Goal: Task Accomplishment & Management: Use online tool/utility

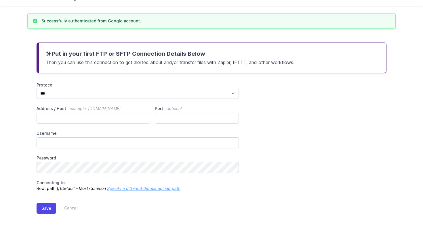
scroll to position [35, 0]
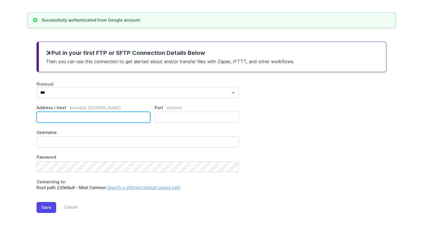
click at [81, 117] on input "Address / Host example: ftp.mydomain.com" at bounding box center [94, 117] width 114 height 11
paste input "**********"
type input "**********"
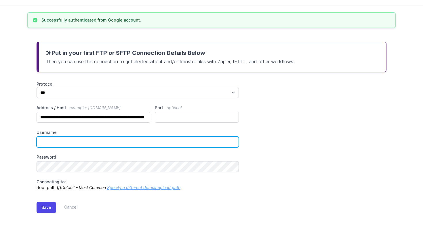
click at [111, 143] on input "Username" at bounding box center [138, 142] width 202 height 11
paste input "******"
type input "******"
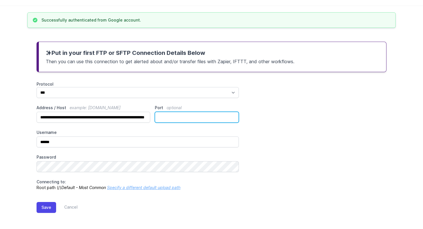
click at [178, 116] on input "Port optional" at bounding box center [197, 117] width 84 height 11
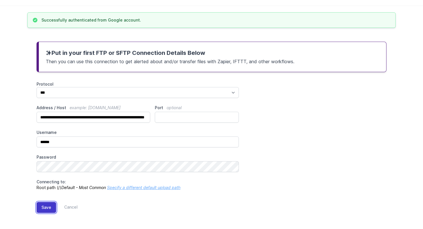
click at [50, 208] on button "Save" at bounding box center [47, 207] width 20 height 11
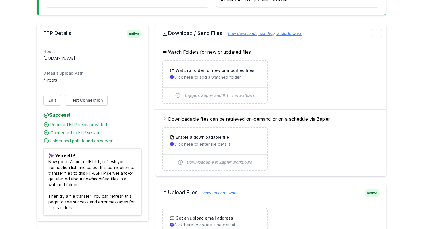
scroll to position [169, 0]
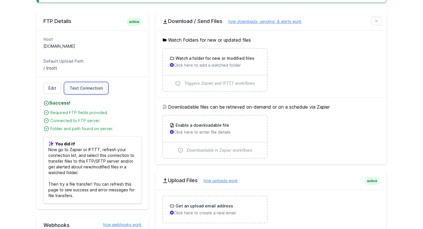
click at [87, 92] on link "Test Connection" at bounding box center [86, 88] width 43 height 11
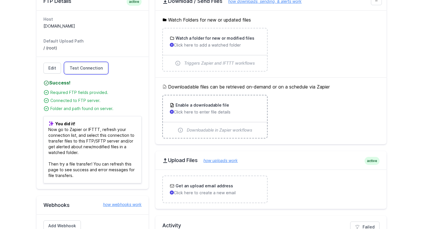
scroll to position [110, 0]
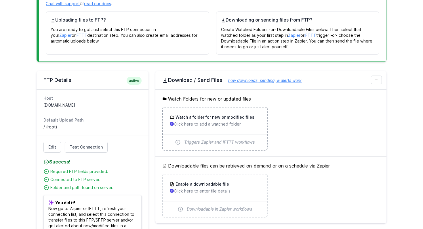
click at [199, 120] on h3 "Watch a folder for new or modified files" at bounding box center [214, 118] width 80 height 6
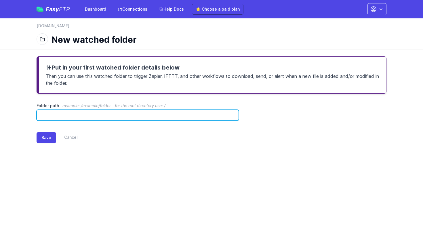
click at [172, 116] on input "Folder path example: /example/folder - for the root directory use: /" at bounding box center [138, 115] width 202 height 11
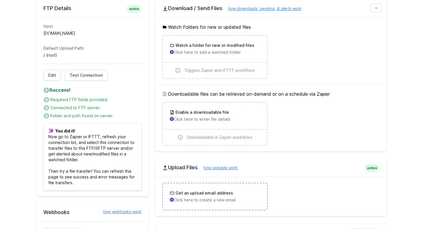
scroll to position [117, 0]
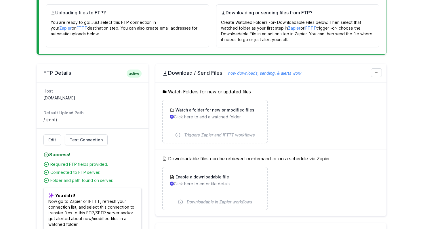
click at [268, 74] on link "how downloads, sending, & alerts work" at bounding box center [262, 73] width 79 height 5
click at [52, 141] on link "Edit" at bounding box center [52, 140] width 18 height 11
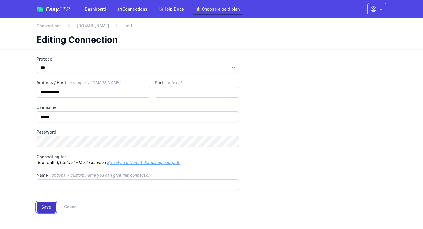
click at [50, 210] on button "Save" at bounding box center [47, 207] width 20 height 11
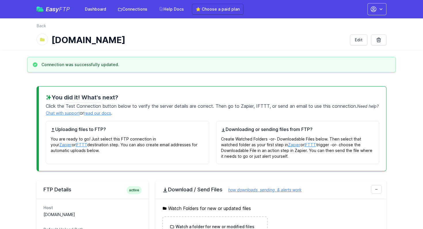
click at [43, 40] on icon at bounding box center [42, 39] width 5 height 3
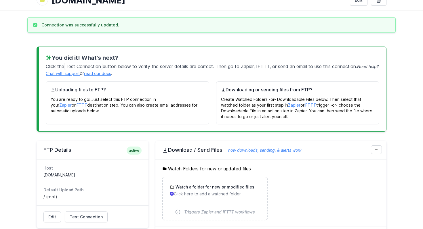
scroll to position [50, 0]
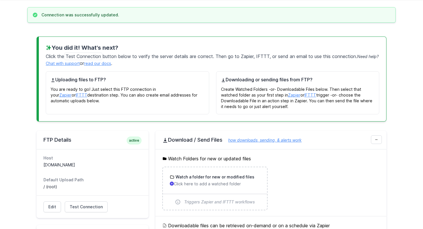
click at [295, 95] on link "Zapier" at bounding box center [294, 95] width 12 height 5
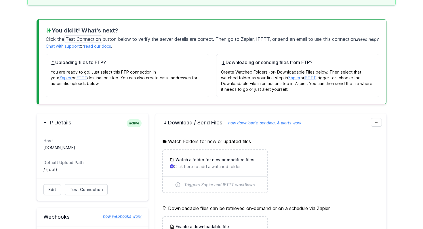
scroll to position [119, 0]
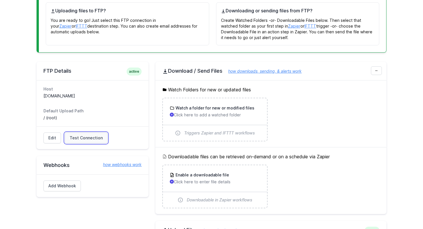
click at [94, 133] on link "Test Connection" at bounding box center [86, 138] width 43 height 11
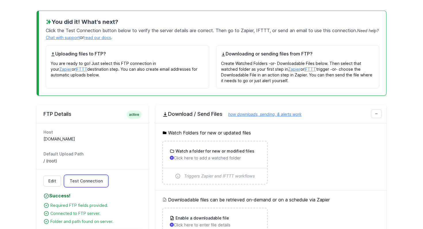
scroll to position [75, 0]
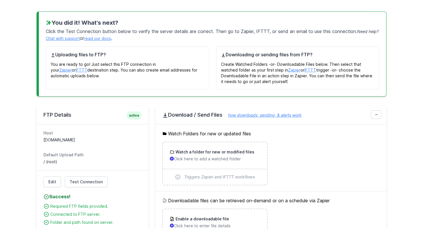
click at [295, 71] on link "Zapier" at bounding box center [294, 70] width 12 height 5
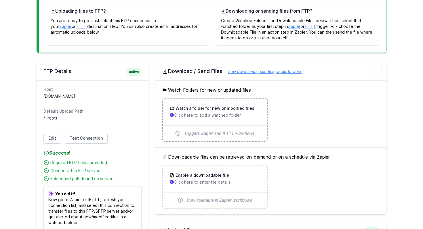
scroll to position [126, 0]
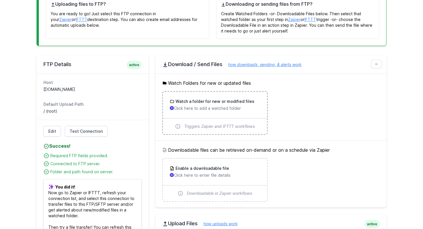
click at [203, 110] on p "Click here to add a watched folder" at bounding box center [215, 109] width 90 height 6
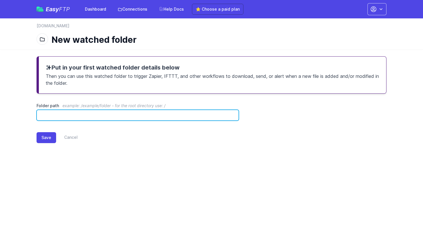
click at [172, 117] on input "Folder path example: /example/folder - for the root directory use: /" at bounding box center [138, 115] width 202 height 11
paste input "**********"
type input "**********"
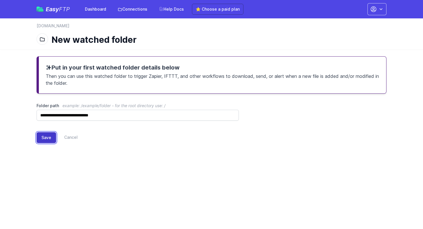
click at [48, 138] on button "Save" at bounding box center [47, 137] width 20 height 11
